Goal: Transaction & Acquisition: Purchase product/service

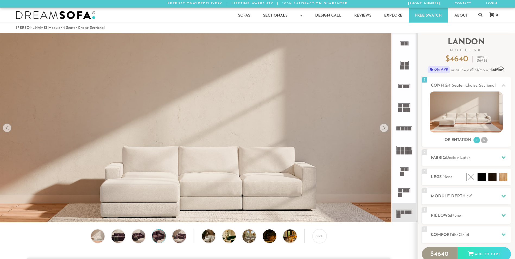
click at [159, 238] on img at bounding box center [159, 237] width 16 height 14
click at [97, 239] on img at bounding box center [98, 237] width 16 height 14
click at [483, 140] on li "R" at bounding box center [484, 140] width 7 height 7
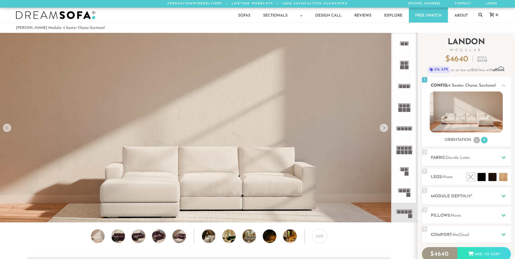
click at [477, 139] on li "L" at bounding box center [477, 140] width 7 height 7
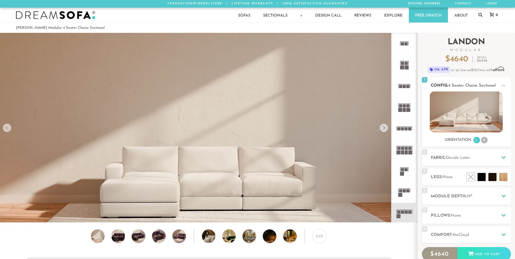
click at [487, 140] on li "R" at bounding box center [484, 140] width 7 height 7
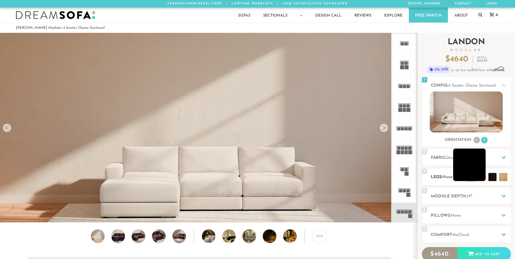
click at [482, 180] on li at bounding box center [469, 165] width 33 height 33
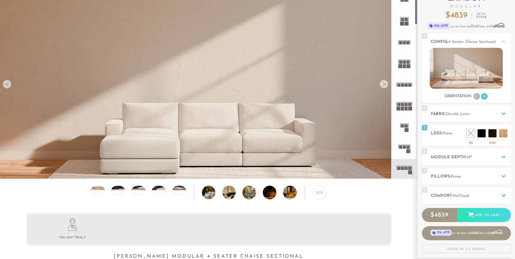
scroll to position [54, 0]
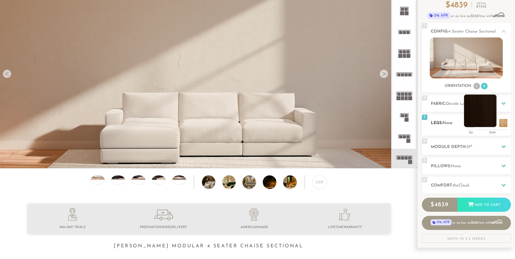
click at [490, 123] on li at bounding box center [480, 111] width 33 height 33
click at [502, 123] on li at bounding box center [491, 111] width 33 height 33
click at [480, 124] on li at bounding box center [469, 111] width 33 height 33
click at [471, 123] on li at bounding box center [459, 111] width 33 height 33
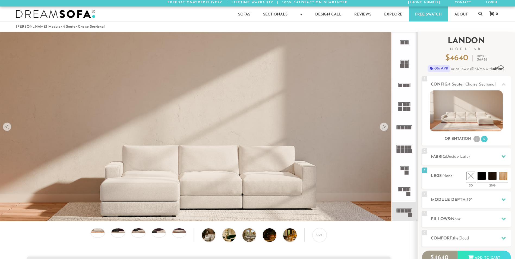
scroll to position [0, 0]
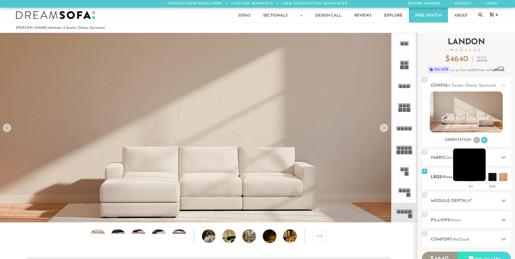
click at [483, 178] on li at bounding box center [469, 165] width 33 height 33
click at [493, 177] on li at bounding box center [480, 165] width 33 height 33
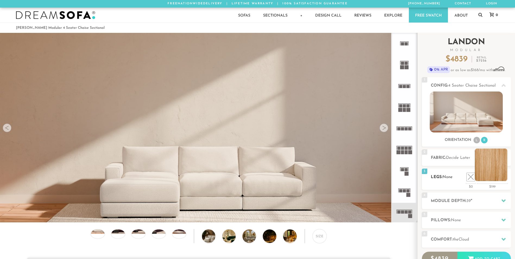
click at [505, 176] on li at bounding box center [491, 165] width 33 height 33
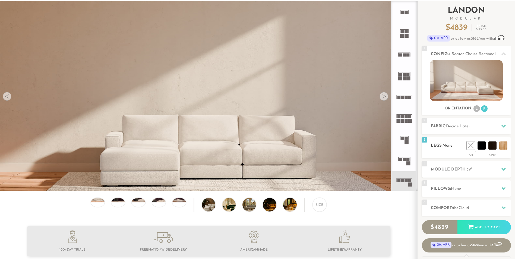
scroll to position [49, 0]
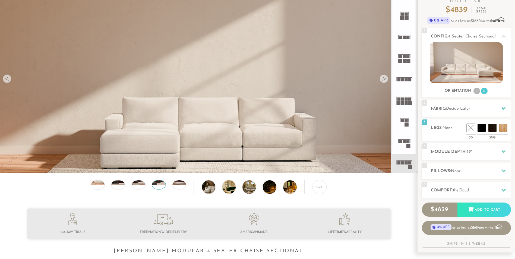
click at [159, 189] on div at bounding box center [159, 185] width 14 height 10
click at [137, 190] on div at bounding box center [139, 185] width 14 height 10
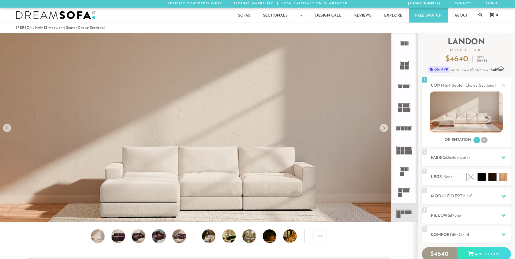
click at [157, 239] on img at bounding box center [159, 237] width 16 height 14
click at [176, 240] on img at bounding box center [179, 237] width 16 height 14
click at [227, 236] on img at bounding box center [235, 237] width 24 height 14
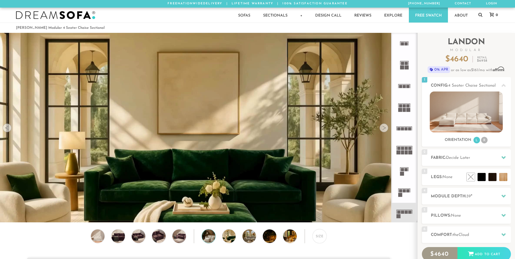
click at [205, 240] on img at bounding box center [214, 237] width 24 height 14
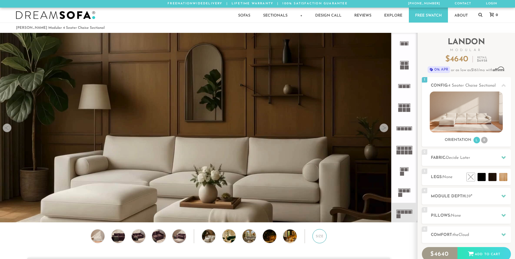
click at [315, 241] on div "Size" at bounding box center [320, 236] width 14 height 14
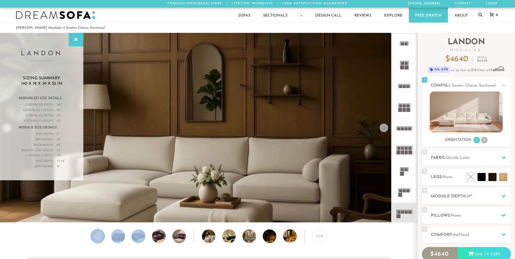
drag, startPoint x: 131, startPoint y: 240, endPoint x: 97, endPoint y: 239, distance: 33.7
click at [97, 239] on div "Size" at bounding box center [209, 237] width 418 height 17
click at [97, 239] on img at bounding box center [98, 237] width 16 height 14
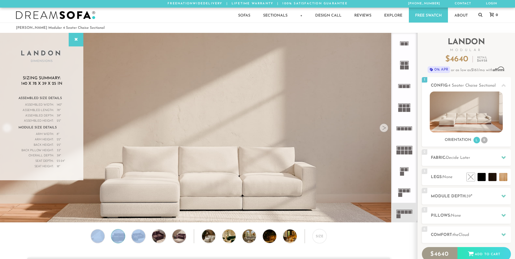
click at [120, 239] on img at bounding box center [118, 237] width 16 height 14
click at [59, 240] on div "Size" at bounding box center [209, 237] width 418 height 17
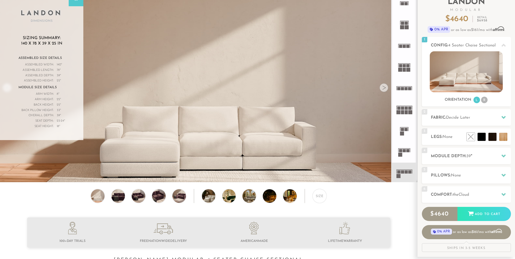
scroll to position [39, 0]
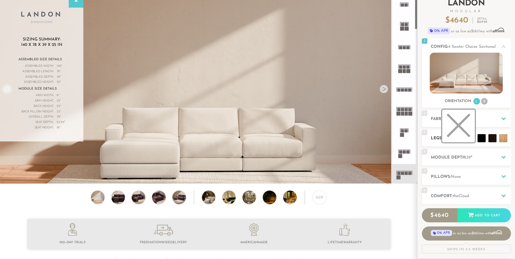
click at [471, 140] on li at bounding box center [459, 126] width 33 height 33
click at [442, 160] on h2 "Module Depth: 39 "" at bounding box center [471, 158] width 80 height 6
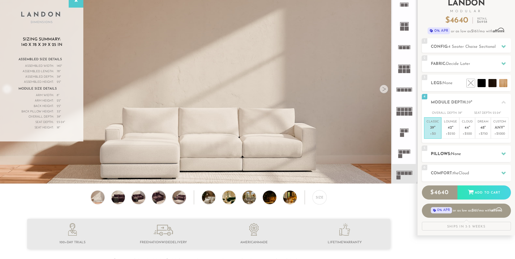
click at [457, 160] on div "5 Pillows: None" at bounding box center [466, 154] width 89 height 17
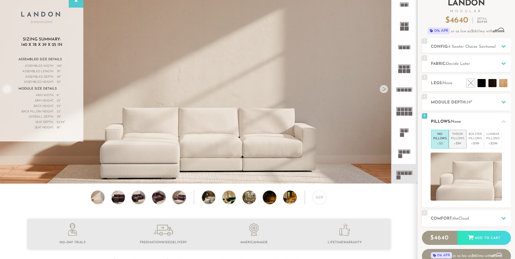
click at [456, 143] on p "+$99" at bounding box center [457, 143] width 13 height 5
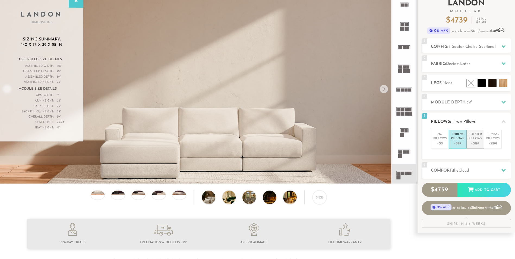
click at [474, 141] on p "Bolster Pillows" at bounding box center [475, 136] width 13 height 9
click at [491, 142] on p "+$299" at bounding box center [493, 143] width 13 height 5
click at [441, 146] on p "+$0" at bounding box center [440, 143] width 13 height 5
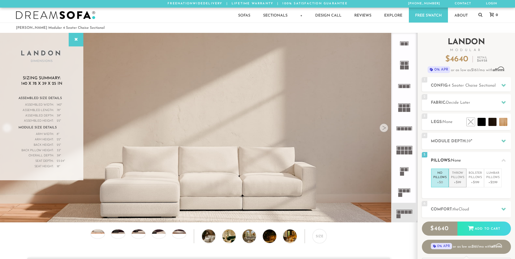
click at [451, 179] on p "Throw Pillows" at bounding box center [457, 175] width 13 height 9
click at [435, 86] on h2 "Config: 4 Seater Chaise Sectional" at bounding box center [471, 86] width 80 height 6
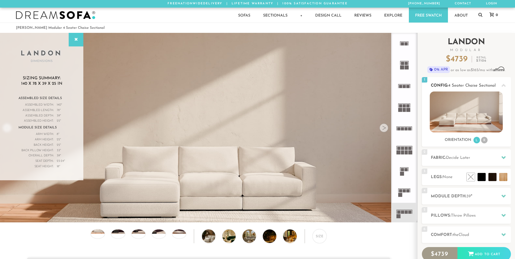
click at [436, 86] on h2 "Config: 4 Seater Chaise Sectional" at bounding box center [471, 86] width 80 height 6
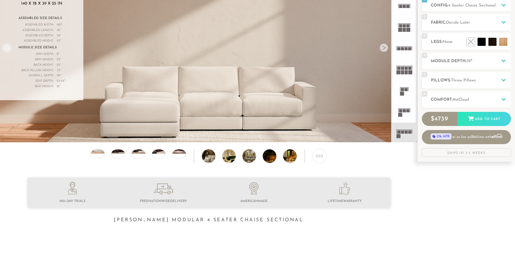
scroll to position [81, 0]
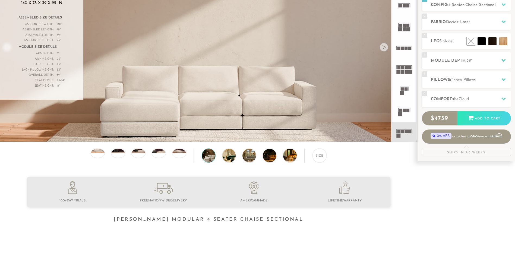
click at [206, 154] on img at bounding box center [214, 156] width 24 height 14
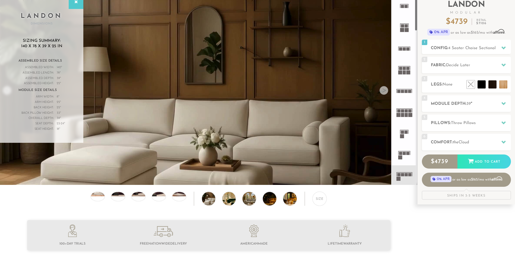
scroll to position [37, 0]
click at [230, 203] on img at bounding box center [235, 199] width 24 height 14
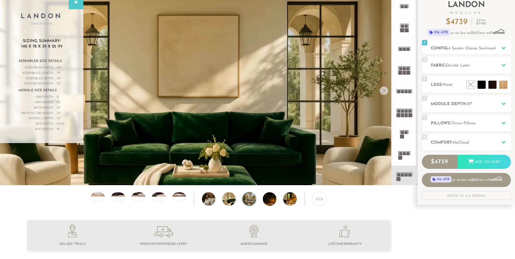
click at [255, 204] on img at bounding box center [255, 199] width 24 height 14
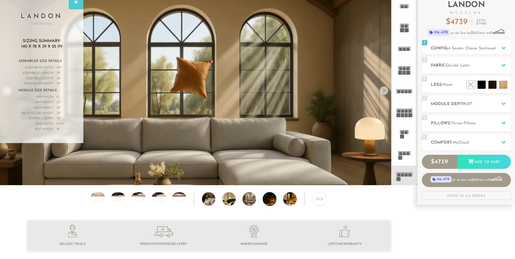
click at [271, 202] on img at bounding box center [275, 199] width 24 height 14
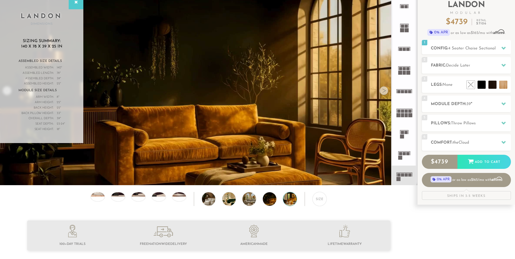
click at [289, 206] on img at bounding box center [295, 199] width 24 height 14
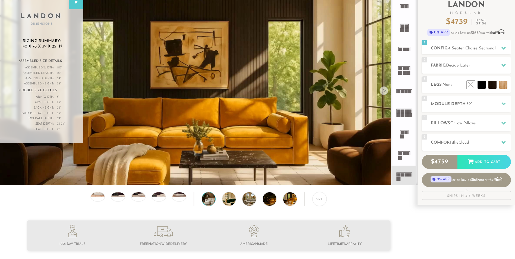
click at [210, 201] on img at bounding box center [214, 199] width 24 height 14
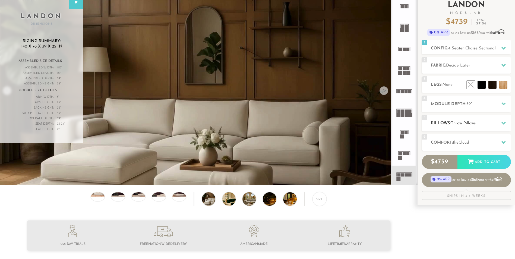
click at [448, 116] on div "5 Pillows: Throw Pillows" at bounding box center [466, 123] width 89 height 17
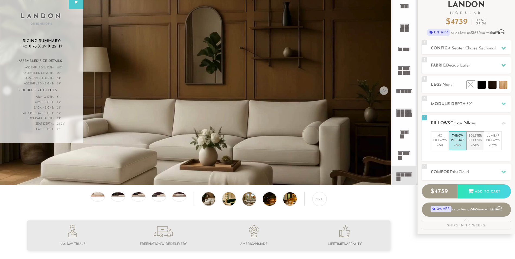
click at [473, 145] on p "+$199" at bounding box center [475, 145] width 13 height 5
click at [493, 138] on p "Lumbar Pillows" at bounding box center [493, 138] width 13 height 9
click at [442, 143] on p "+$0" at bounding box center [440, 145] width 13 height 5
click at [448, 169] on h2 "Comfort: the Cloud" at bounding box center [471, 172] width 80 height 6
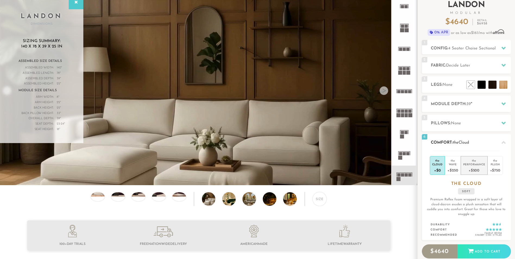
click at [476, 171] on div "+$500" at bounding box center [475, 170] width 22 height 8
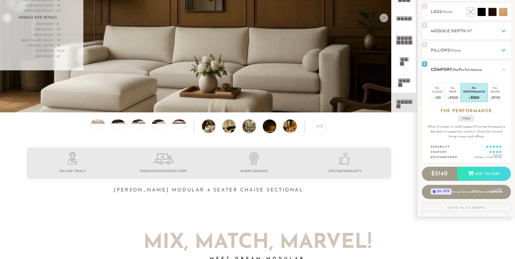
scroll to position [114, 0]
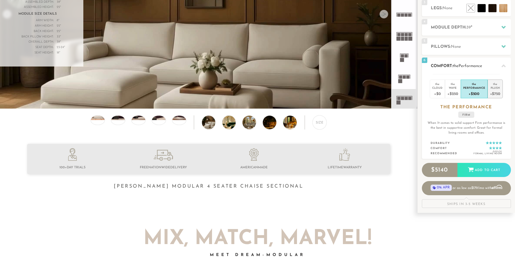
click at [492, 92] on div "+$750" at bounding box center [495, 94] width 10 height 8
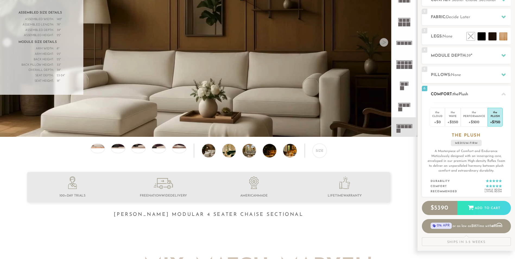
scroll to position [84, 0]
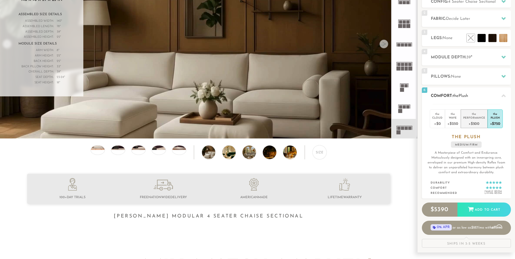
click at [473, 115] on div "the" at bounding box center [475, 112] width 22 height 5
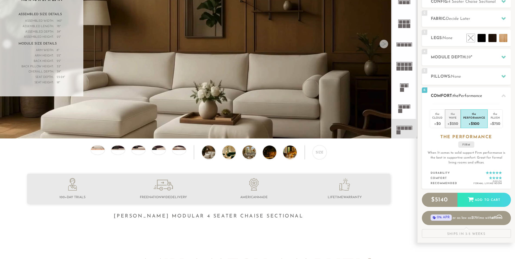
click at [454, 120] on div "+$250" at bounding box center [453, 124] width 11 height 8
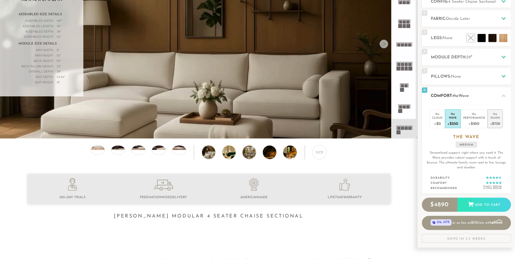
click at [499, 121] on div "+$750" at bounding box center [495, 124] width 10 height 8
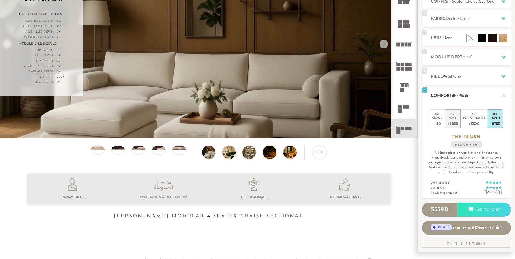
click at [455, 124] on div "+$250" at bounding box center [453, 124] width 11 height 8
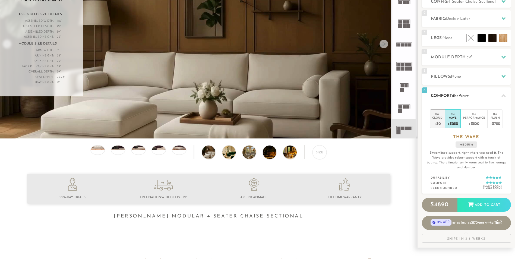
click at [436, 121] on div "+$0" at bounding box center [438, 124] width 10 height 8
click at [471, 119] on div "Performance" at bounding box center [475, 118] width 22 height 4
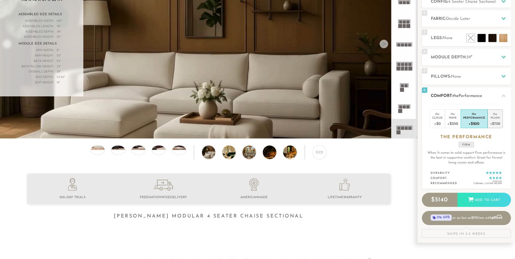
click at [496, 118] on div "Plush" at bounding box center [495, 118] width 10 height 4
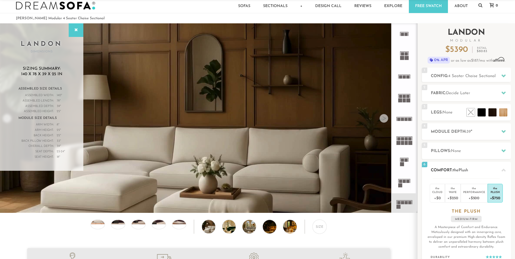
scroll to position [9, 0]
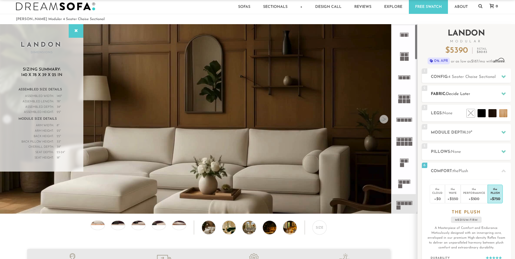
click at [474, 92] on h2 "Fabric: Decide Later" at bounding box center [471, 94] width 80 height 6
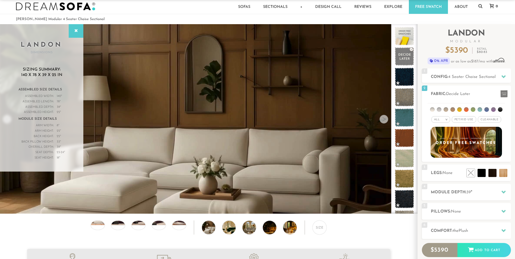
click at [422, 9] on link "Free Swatch" at bounding box center [428, 6] width 39 height 15
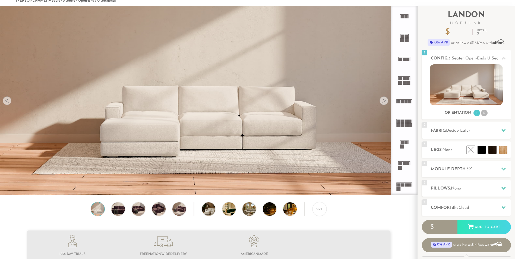
scroll to position [27, 0]
click at [505, 153] on li at bounding box center [491, 138] width 33 height 33
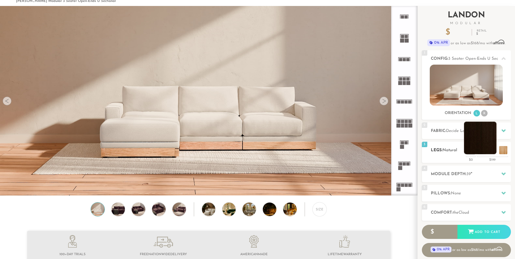
click at [492, 151] on li at bounding box center [480, 138] width 33 height 33
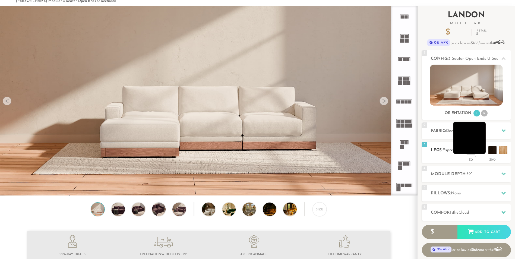
click at [482, 154] on li at bounding box center [469, 138] width 33 height 33
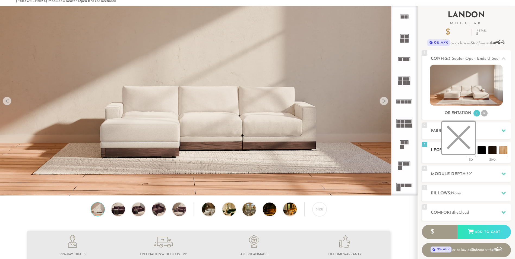
click at [474, 152] on li at bounding box center [459, 138] width 33 height 33
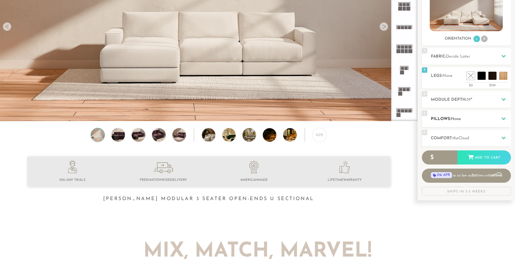
click at [461, 118] on span "None" at bounding box center [456, 119] width 10 height 4
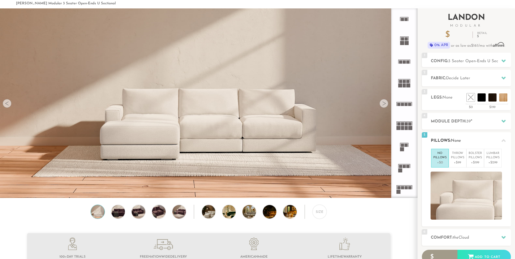
scroll to position [24, 0]
click at [460, 161] on p "+$99" at bounding box center [457, 163] width 13 height 5
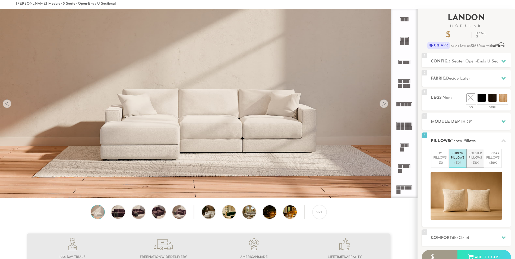
click at [479, 158] on p "Bolster Pillows" at bounding box center [475, 156] width 13 height 9
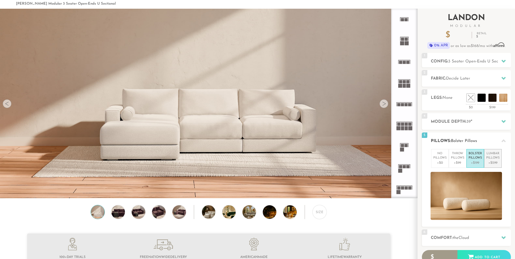
click at [496, 158] on p "Lumbar Pillows" at bounding box center [493, 156] width 13 height 9
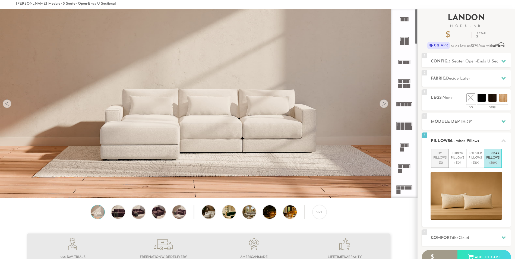
click at [438, 159] on p "No Pillows" at bounding box center [440, 156] width 13 height 9
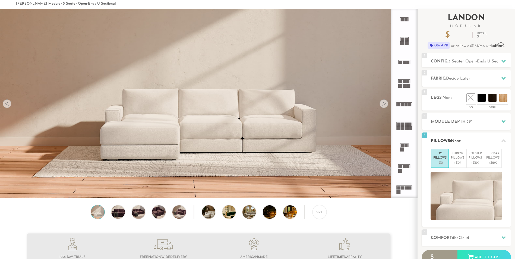
click at [456, 137] on div "5 Pillows: None" at bounding box center [466, 141] width 89 height 17
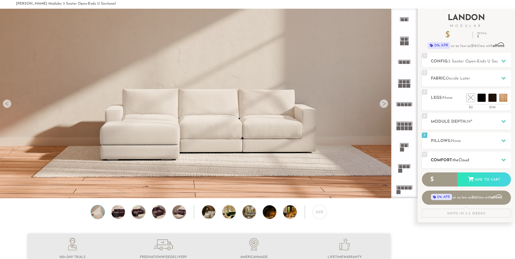
click at [470, 158] on span "Cloud" at bounding box center [464, 160] width 11 height 4
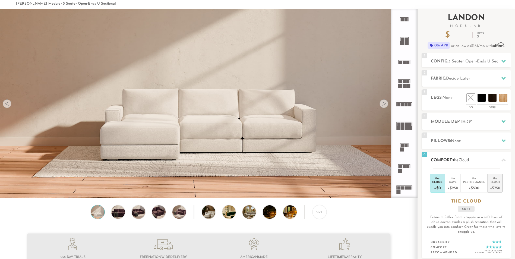
click at [496, 180] on div "the" at bounding box center [495, 177] width 10 height 5
click at [451, 162] on h2 "Comfort: the Plush" at bounding box center [471, 160] width 80 height 6
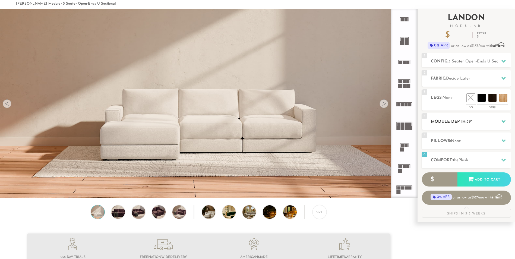
click at [449, 121] on h2 "Module Depth: 39 "" at bounding box center [471, 122] width 80 height 6
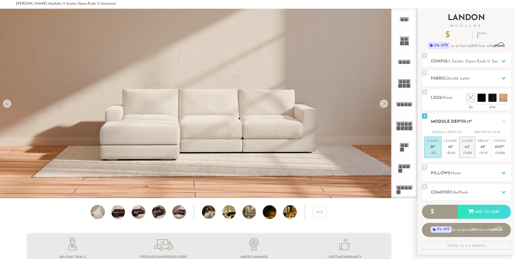
click at [465, 154] on p "+$500" at bounding box center [467, 153] width 11 height 5
click at [451, 153] on p "+$250" at bounding box center [450, 153] width 13 height 5
click at [434, 149] on em """ at bounding box center [434, 147] width 1 height 5
click at [451, 150] on p "Lounge 42 "" at bounding box center [450, 145] width 13 height 12
click at [470, 150] on p "Cloud 44 "" at bounding box center [467, 145] width 11 height 12
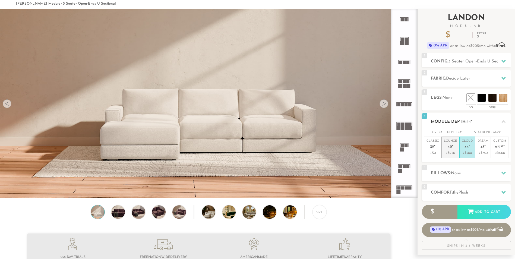
click at [450, 149] on span "42" at bounding box center [450, 147] width 4 height 5
click at [466, 75] on div "2 Fabric: Decide Later" at bounding box center [466, 78] width 89 height 17
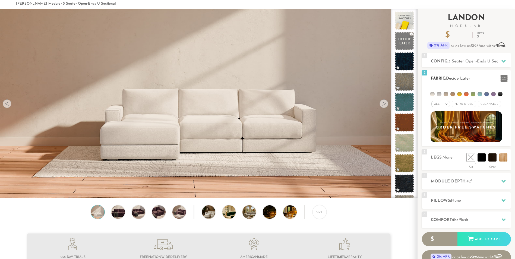
click at [446, 104] on em ">" at bounding box center [447, 104] width 4 height 3
click at [446, 102] on div "All >" at bounding box center [441, 104] width 19 height 7
click at [491, 105] on span "Cleanable x" at bounding box center [489, 104] width 23 height 7
click at [464, 103] on span "Pet/Kid Use x" at bounding box center [462, 104] width 24 height 7
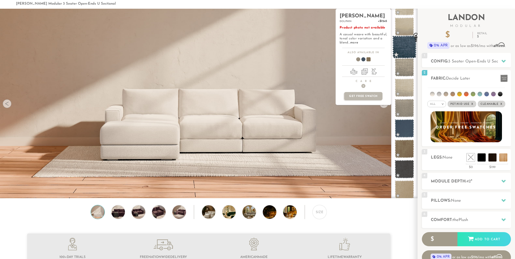
scroll to position [586, 0]
